Goal: Find specific page/section: Find specific page/section

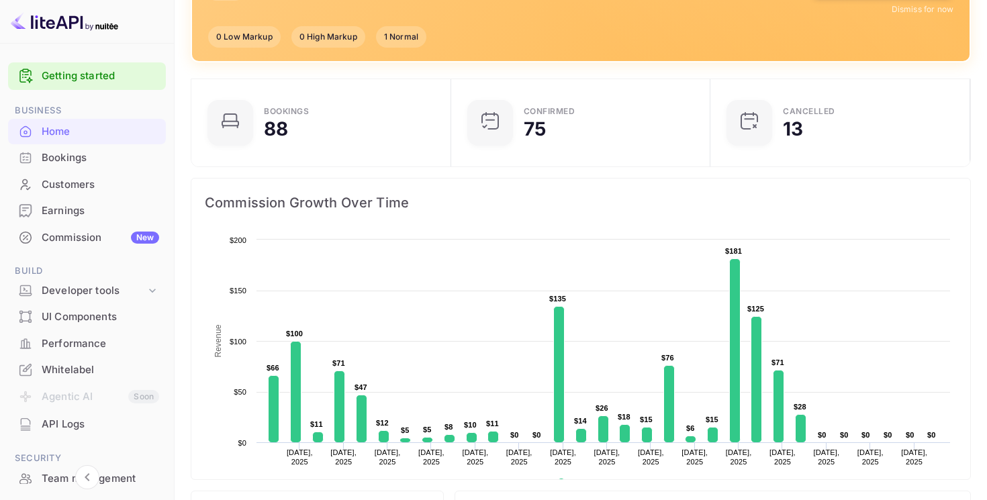
scroll to position [173, 0]
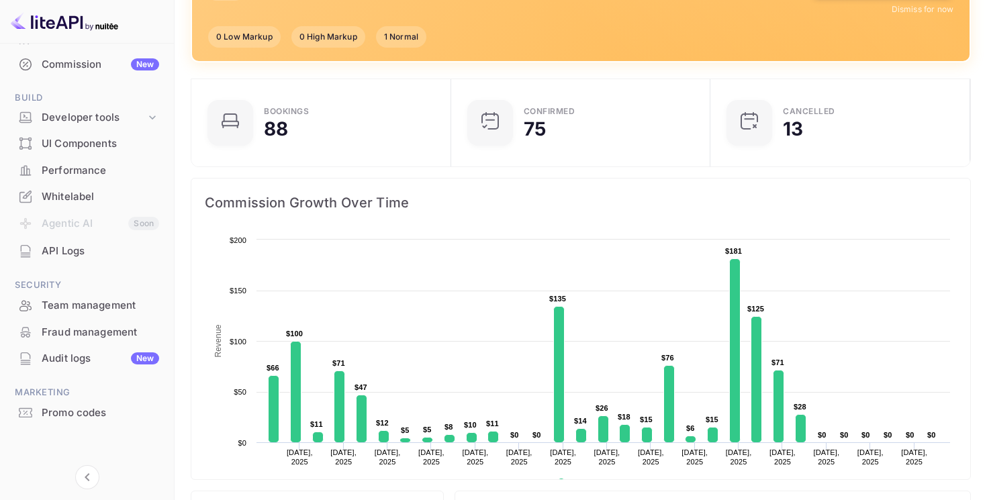
click at [87, 361] on div "Audit logs New" at bounding box center [101, 358] width 118 height 15
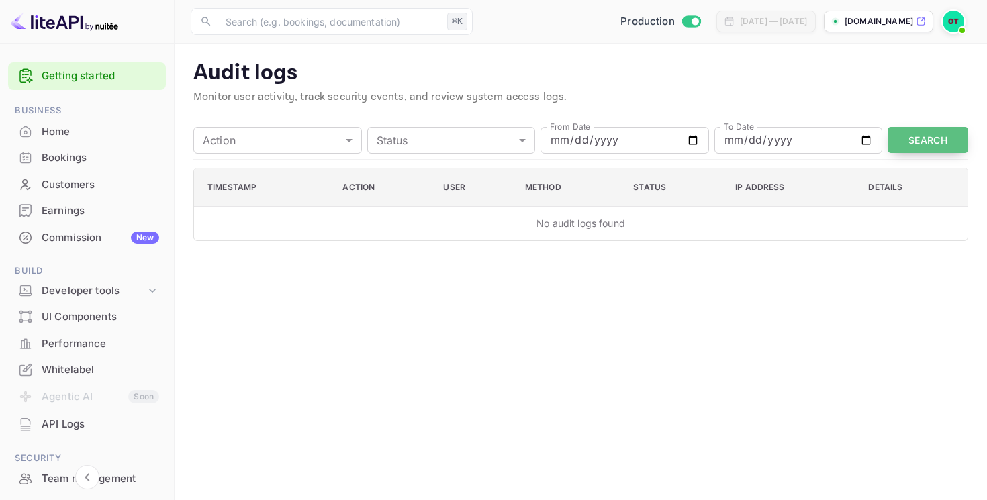
click at [913, 140] on button "Search" at bounding box center [928, 140] width 81 height 26
